Goal: Find specific page/section: Find specific page/section

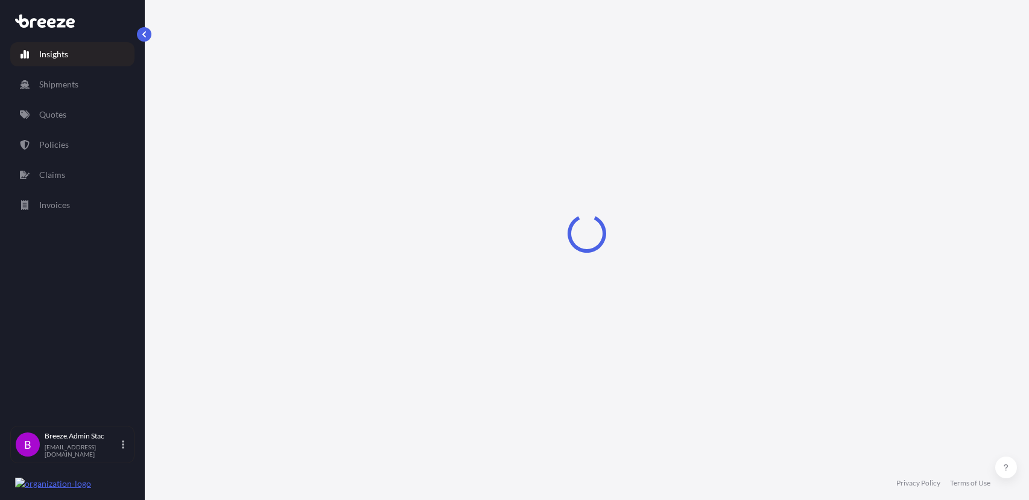
select select "2025"
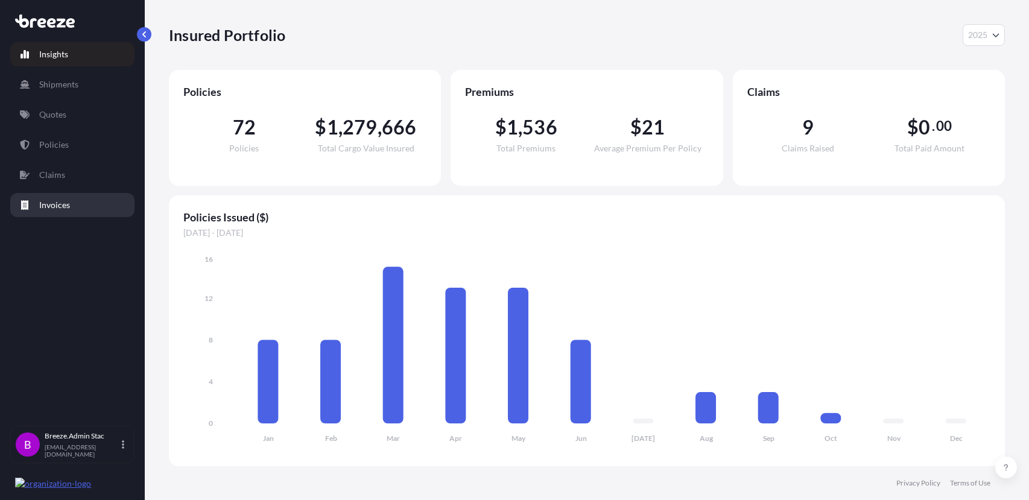
click at [72, 203] on link "Invoices" at bounding box center [72, 205] width 124 height 24
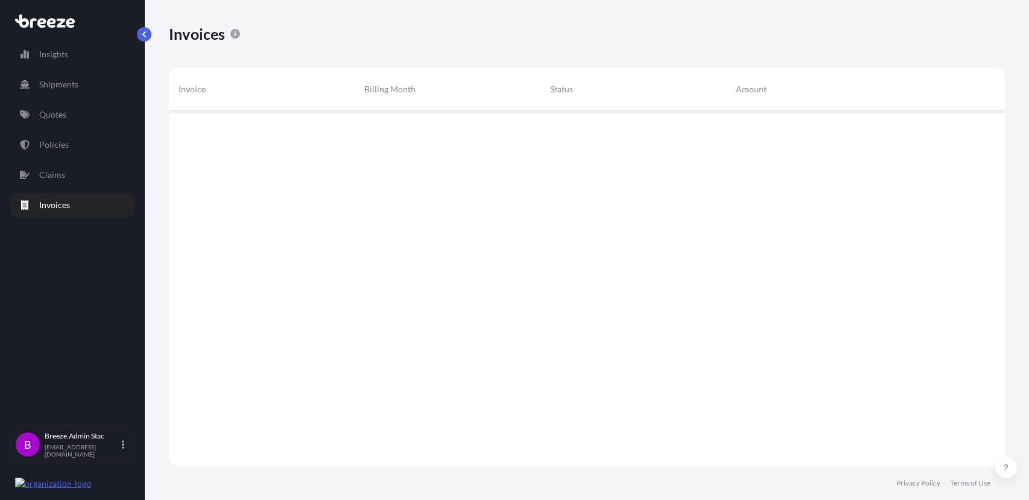
scroll to position [367, 836]
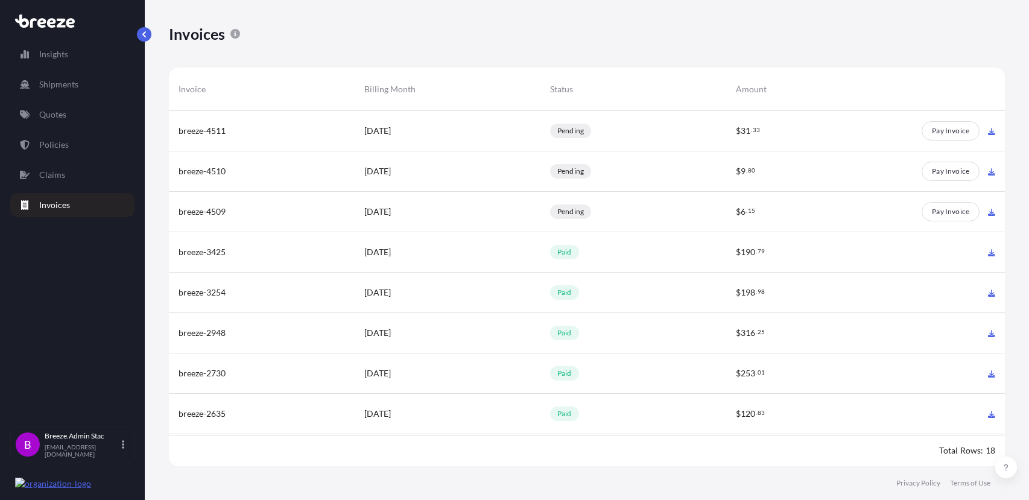
click at [200, 128] on span "breeze-4511" at bounding box center [202, 131] width 47 height 12
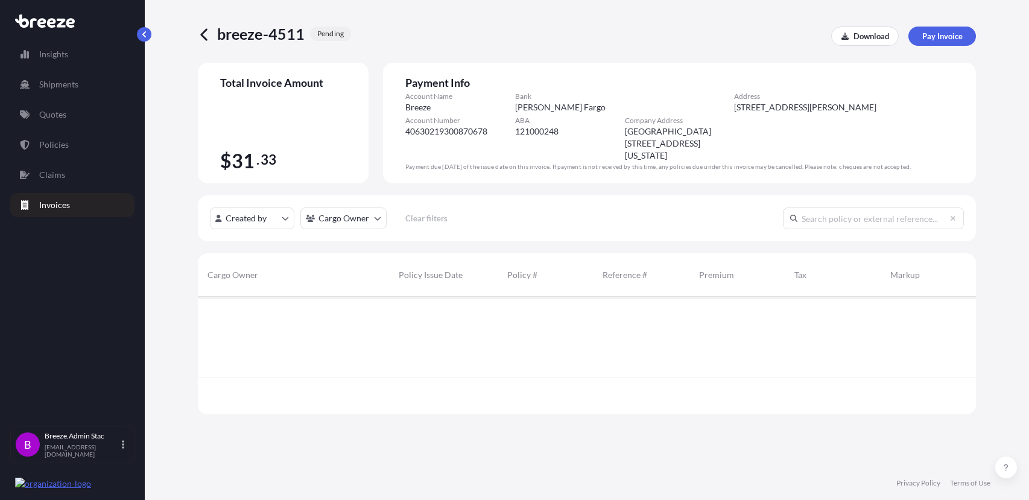
scroll to position [165, 778]
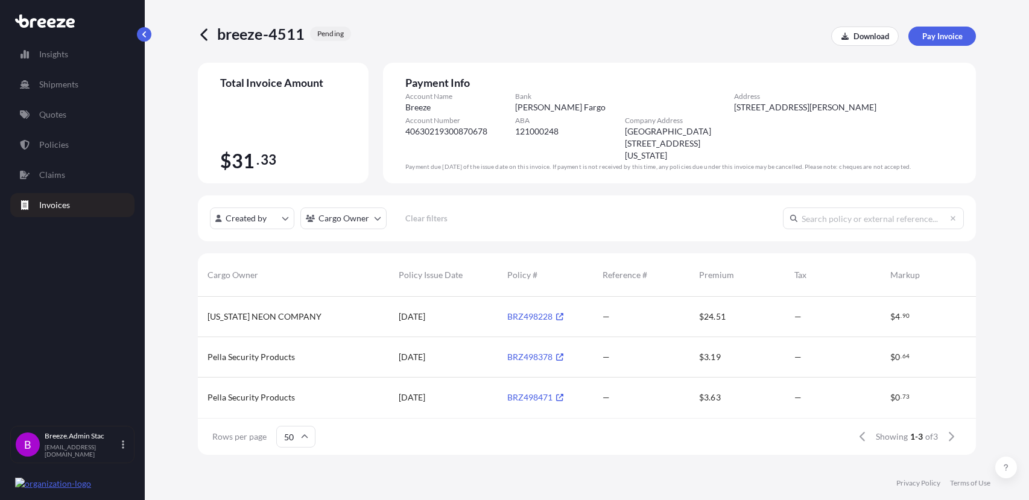
click at [209, 35] on icon at bounding box center [205, 35] width 14 height 14
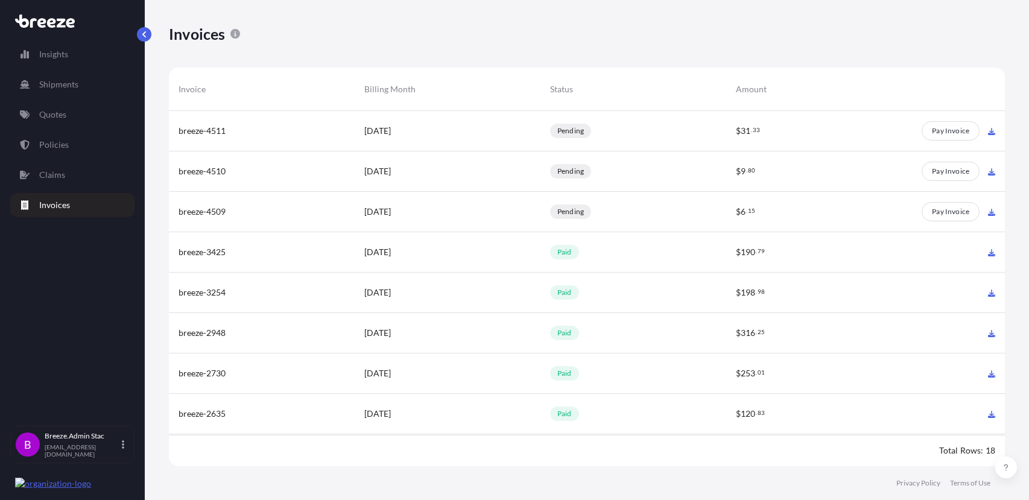
scroll to position [367, 836]
click at [122, 447] on icon at bounding box center [123, 445] width 2 height 10
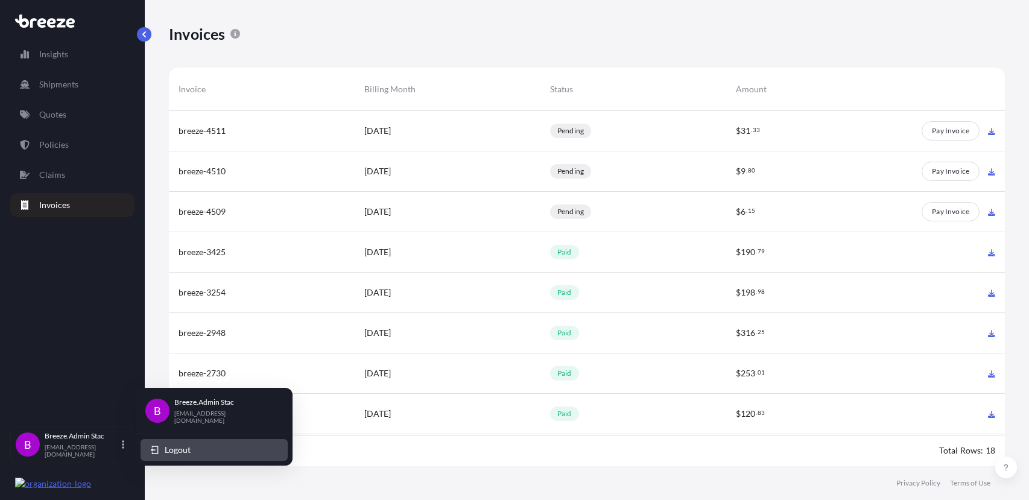
click at [162, 444] on button "Logout" at bounding box center [214, 450] width 147 height 22
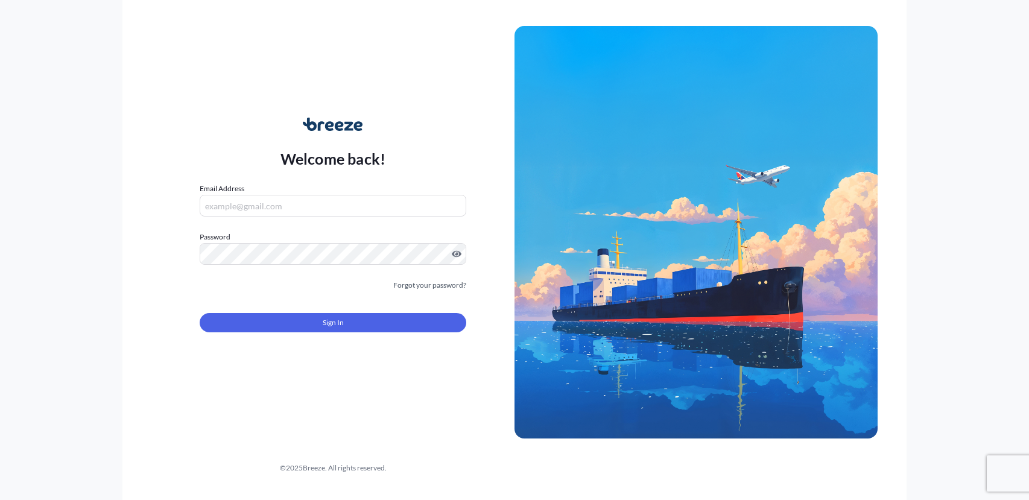
click at [325, 201] on input "Email Address" at bounding box center [333, 206] width 267 height 22
paste input "[EMAIL_ADDRESS][DOMAIN_NAME]"
type input "[EMAIL_ADDRESS][DOMAIN_NAME]"
